Goal: Task Accomplishment & Management: Manage account settings

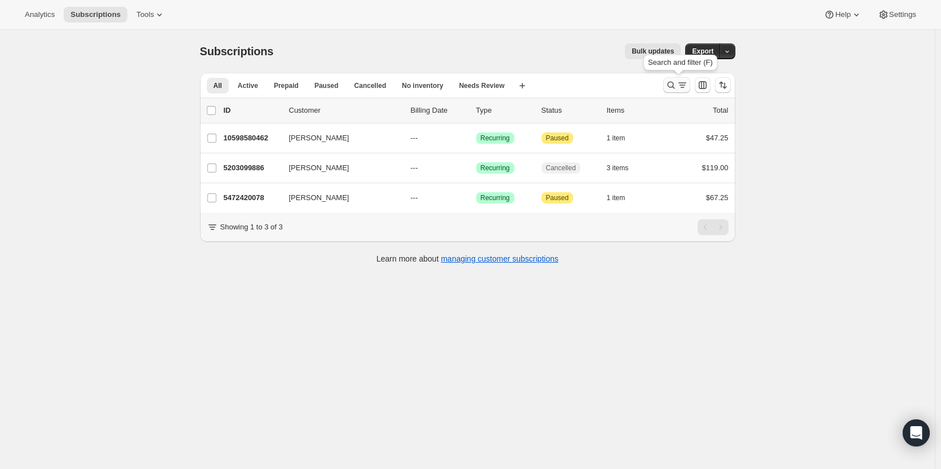
click at [677, 85] on icon "Search and filter results" at bounding box center [671, 84] width 11 height 11
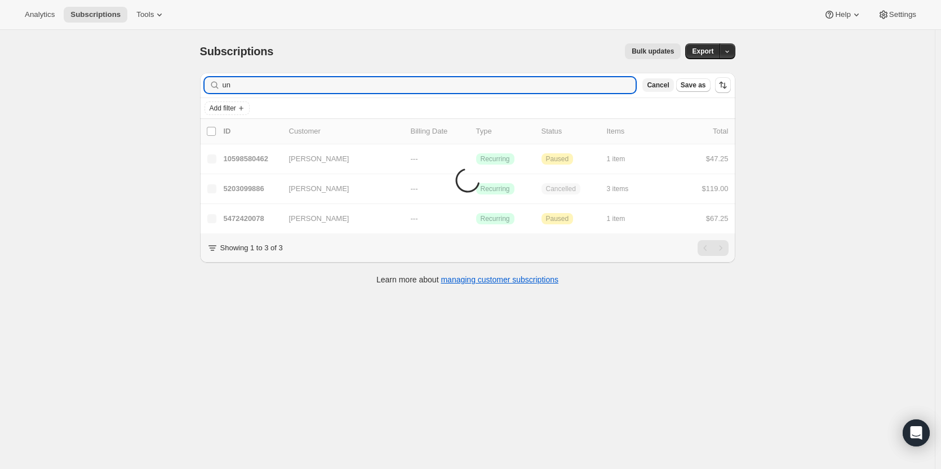
type input "u"
type input "bane"
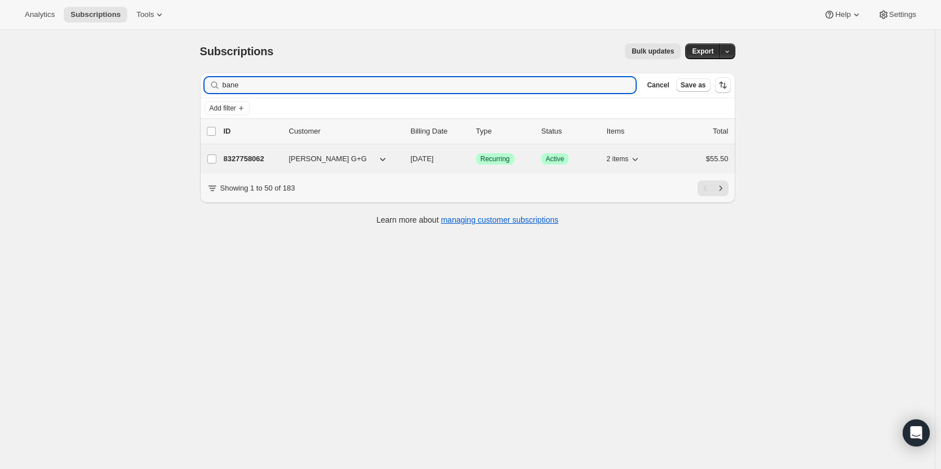
click at [255, 157] on p "8327758062" at bounding box center [252, 158] width 56 height 11
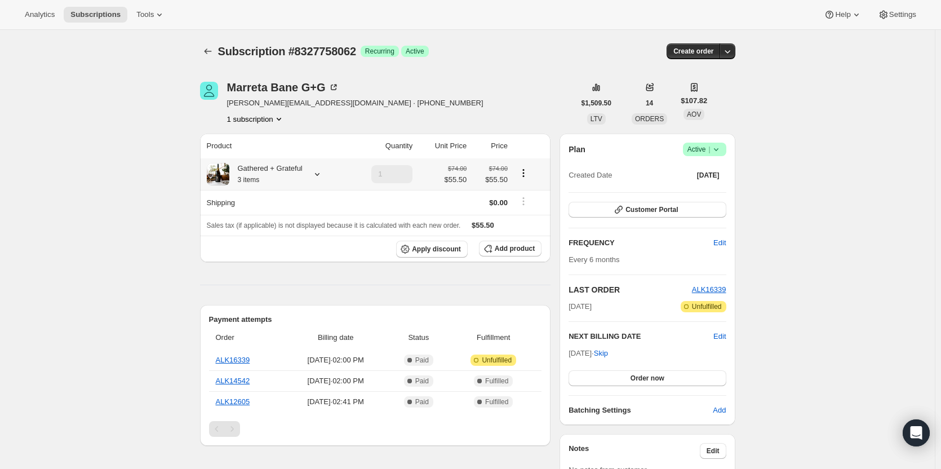
click at [317, 171] on icon at bounding box center [317, 174] width 11 height 11
click at [292, 263] on button "Edit box" at bounding box center [270, 266] width 205 height 16
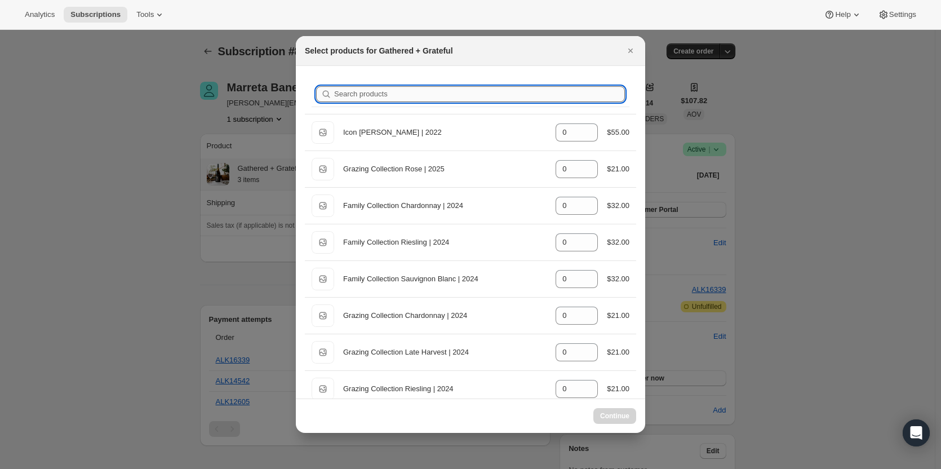
click at [371, 95] on input "Search products" at bounding box center [479, 94] width 291 height 16
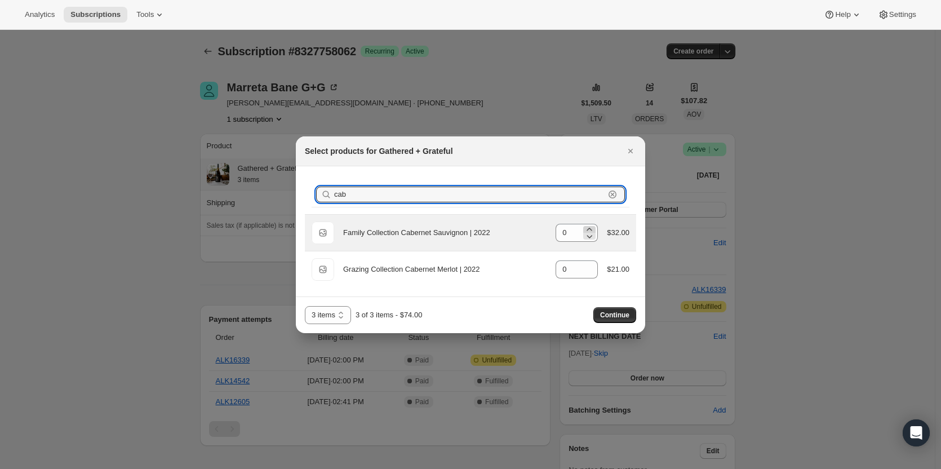
type input "cab"
click at [591, 227] on icon ":rdh:" at bounding box center [589, 229] width 11 height 11
type input "1"
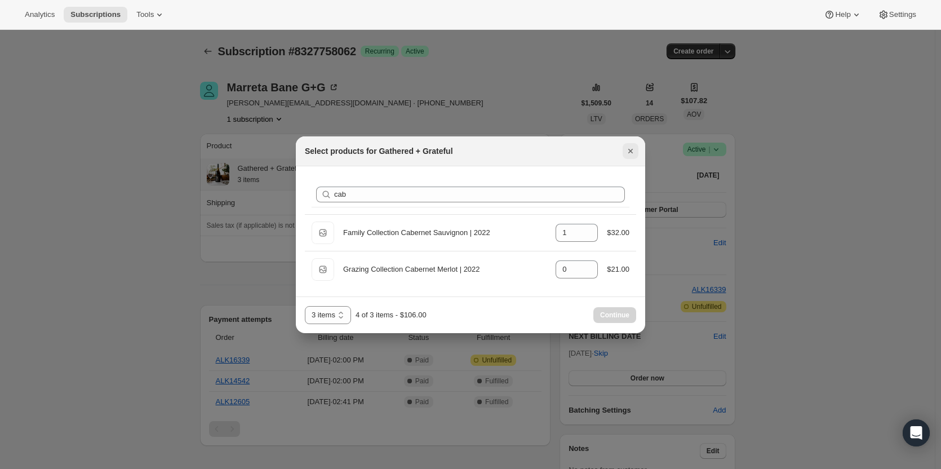
click at [632, 152] on icon "Close" at bounding box center [630, 151] width 5 height 5
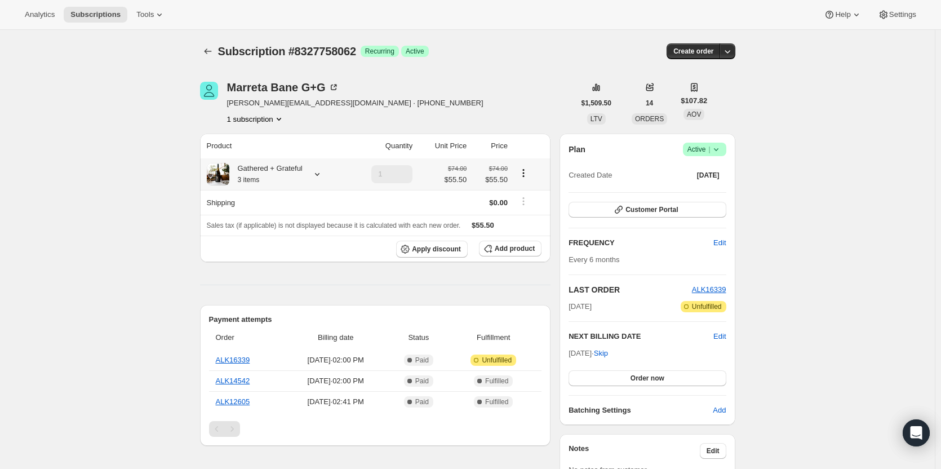
click at [319, 178] on icon at bounding box center [317, 174] width 11 height 11
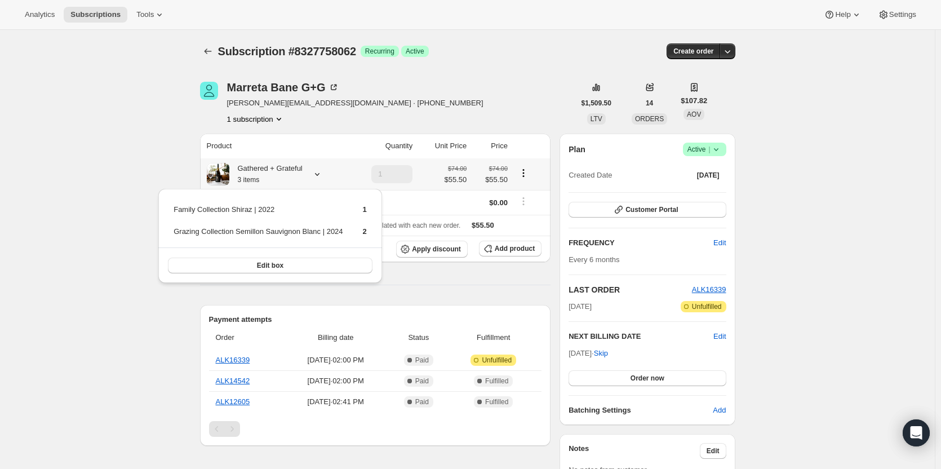
click at [274, 262] on span "Edit box" at bounding box center [270, 265] width 26 height 9
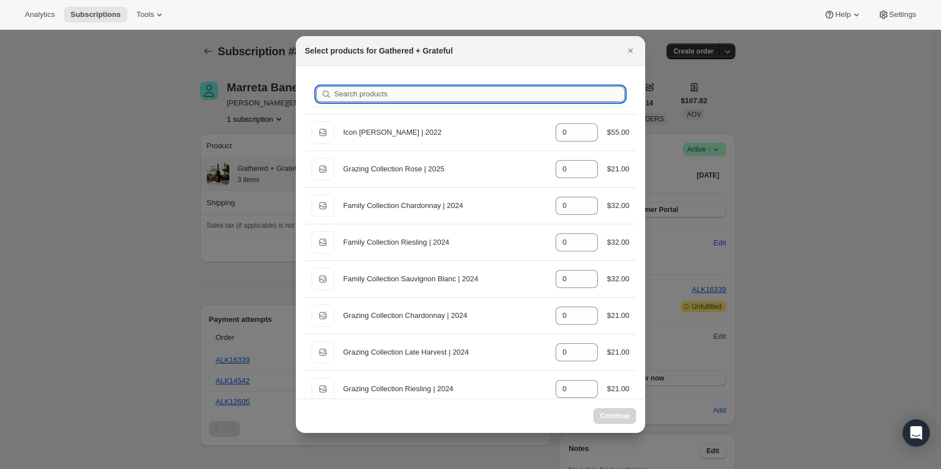
click at [382, 96] on input "Search products" at bounding box center [479, 94] width 291 height 16
type input "s"
type input "2"
type input "0"
type input "1"
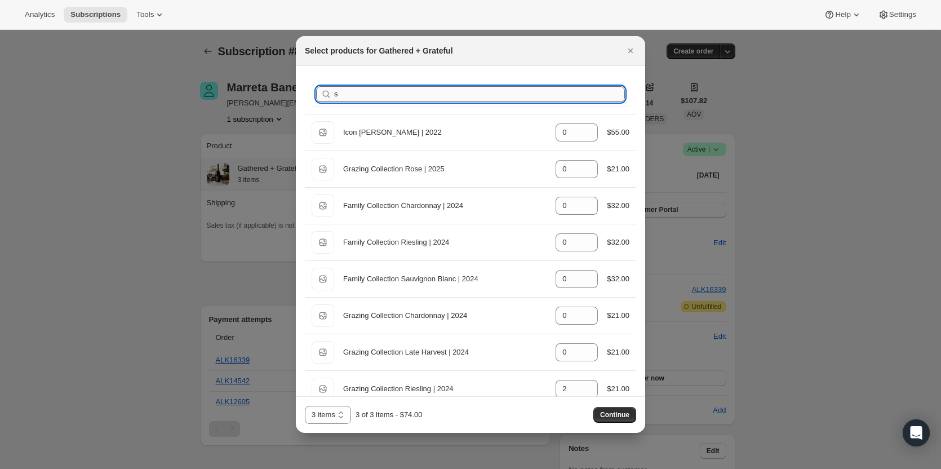
type input "sh"
type input "1"
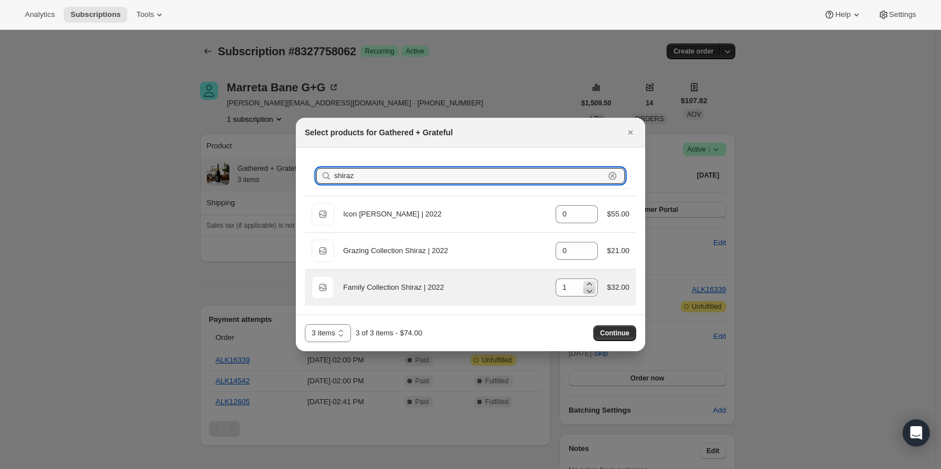
type input "shiraz"
click at [593, 292] on icon ":reo:" at bounding box center [589, 290] width 11 height 11
type input "0"
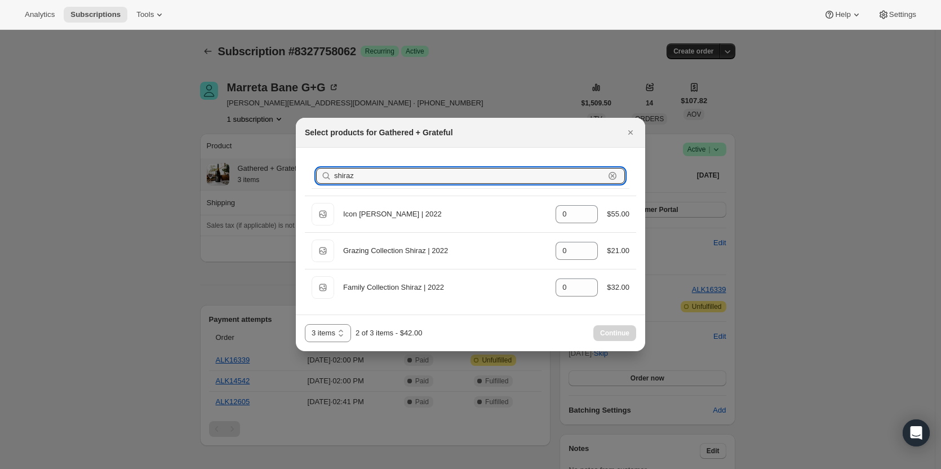
drag, startPoint x: 357, startPoint y: 175, endPoint x: 332, endPoint y: 175, distance: 24.8
click at [332, 175] on div "shiraz Clear" at bounding box center [470, 176] width 309 height 16
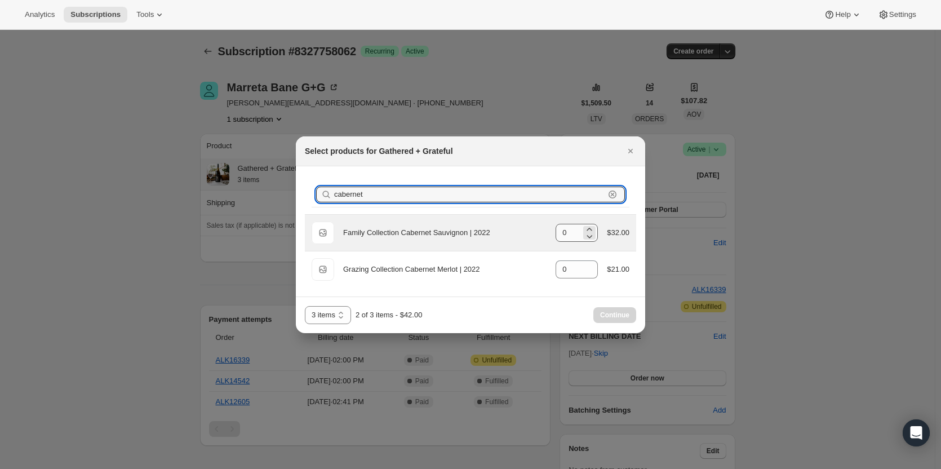
type input "cabernet"
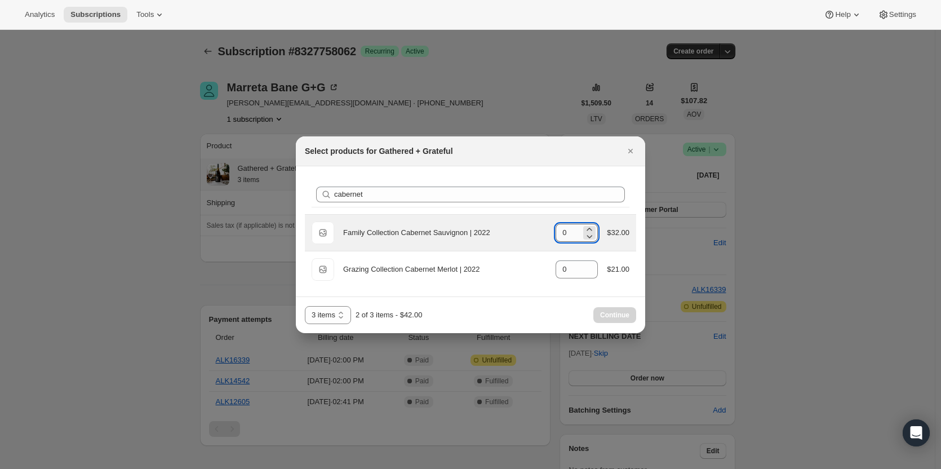
drag, startPoint x: 569, startPoint y: 233, endPoint x: 561, endPoint y: 225, distance: 11.2
click at [561, 225] on input "0" at bounding box center [568, 233] width 25 height 18
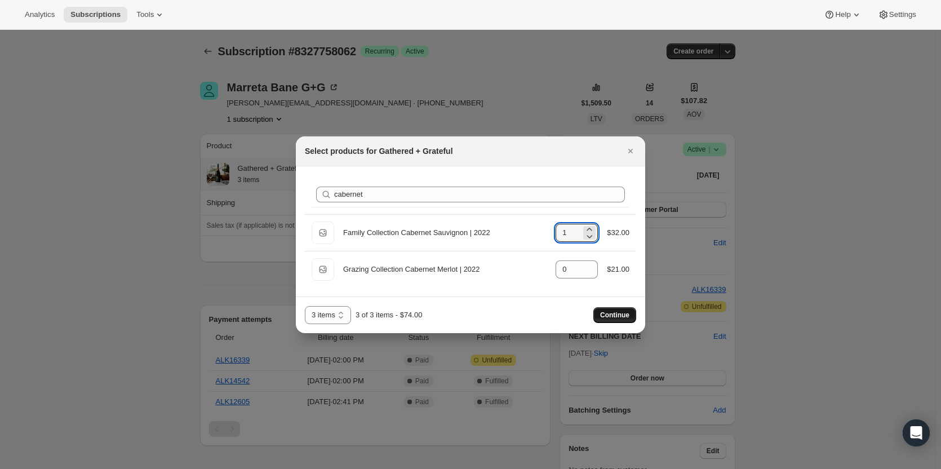
type input "1"
click at [625, 318] on span "Continue" at bounding box center [614, 315] width 29 height 9
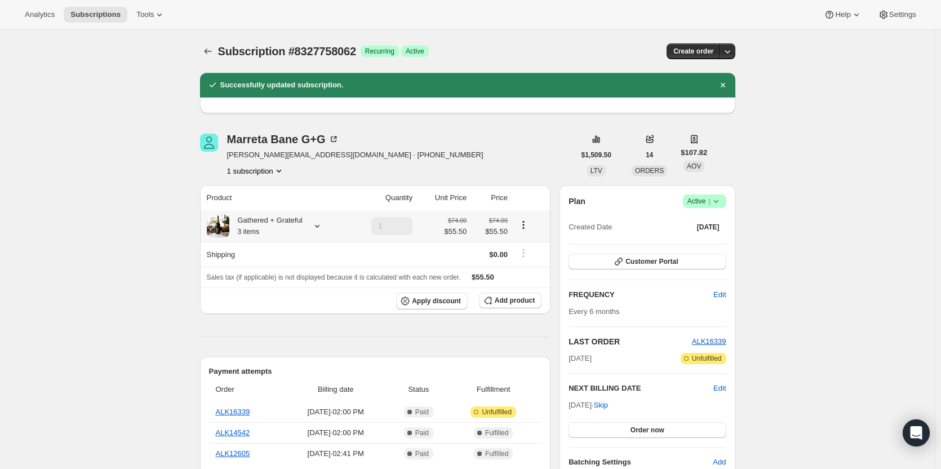
click at [316, 224] on icon at bounding box center [317, 225] width 11 height 11
